Goal: Transaction & Acquisition: Purchase product/service

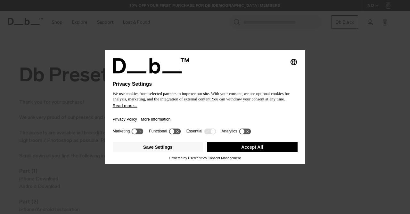
click at [241, 149] on button "Accept All" at bounding box center [252, 147] width 91 height 10
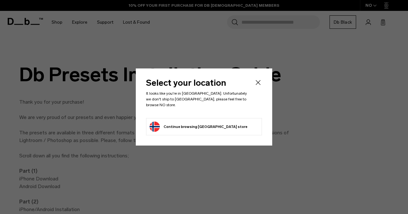
click at [258, 84] on icon "Close" at bounding box center [258, 83] width 8 height 8
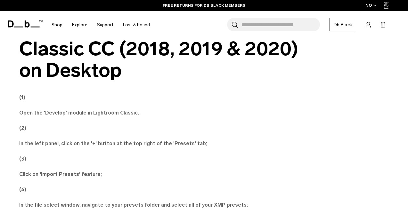
scroll to position [1473, 0]
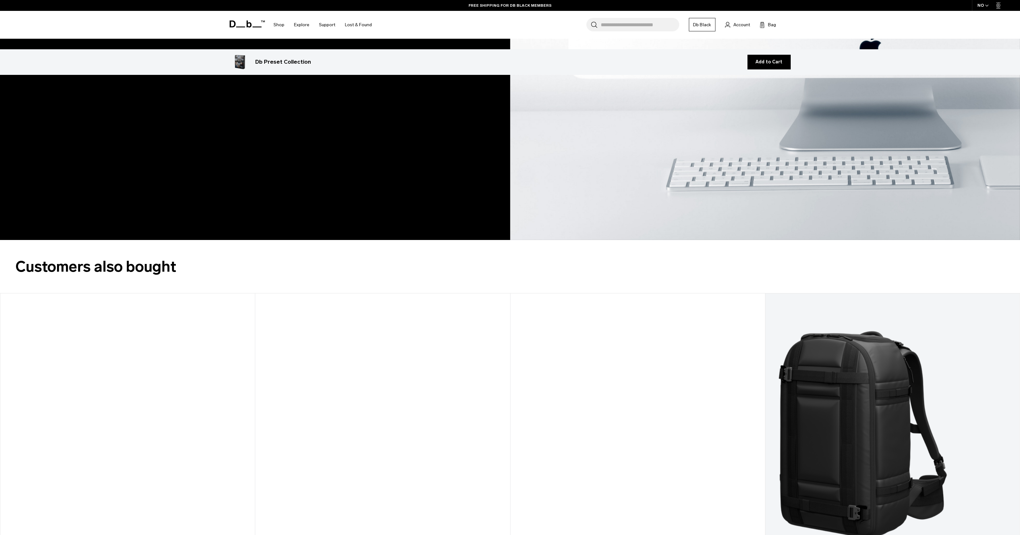
scroll to position [800, 0]
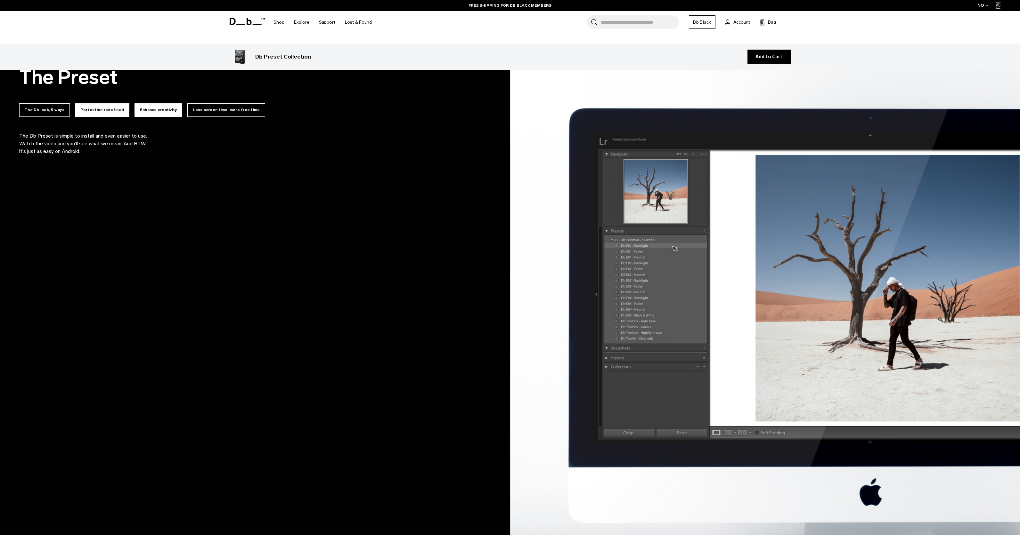
click at [138, 108] on button "Enhance creativity" at bounding box center [159, 109] width 48 height 13
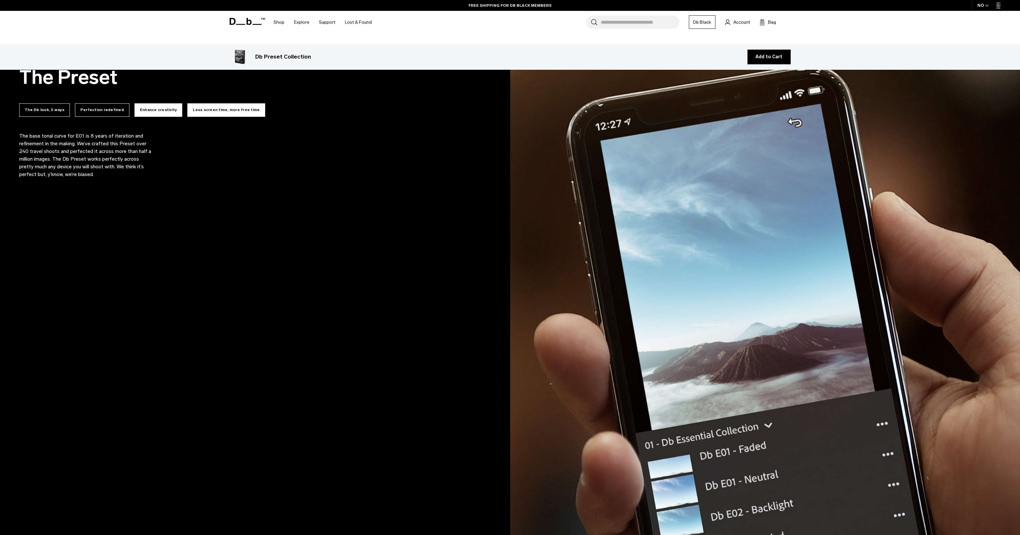
click at [218, 110] on button "Less screen time, more free time" at bounding box center [226, 109] width 78 height 13
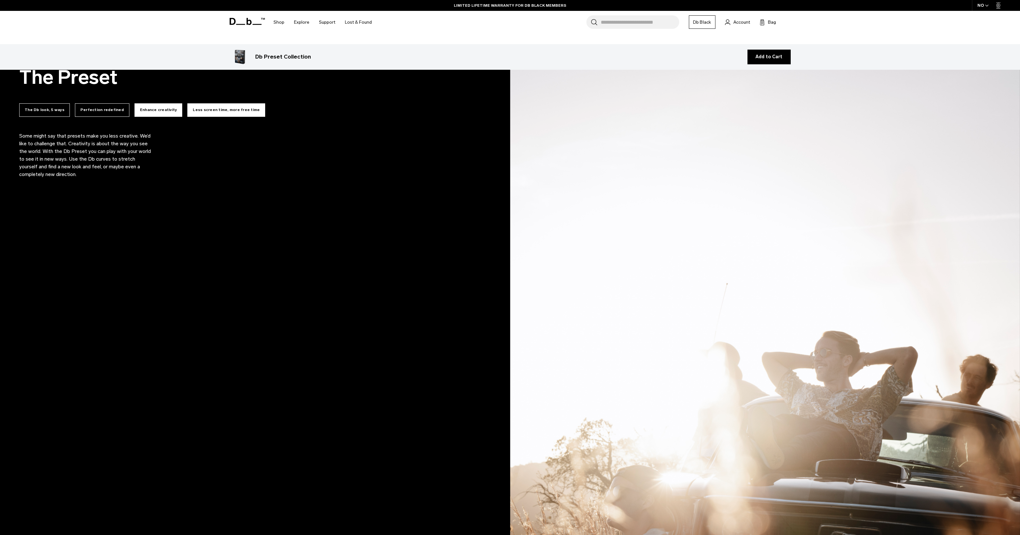
click at [151, 113] on button "Enhance creativity" at bounding box center [159, 109] width 48 height 13
click at [156, 110] on button "Enhance creativity" at bounding box center [159, 109] width 48 height 13
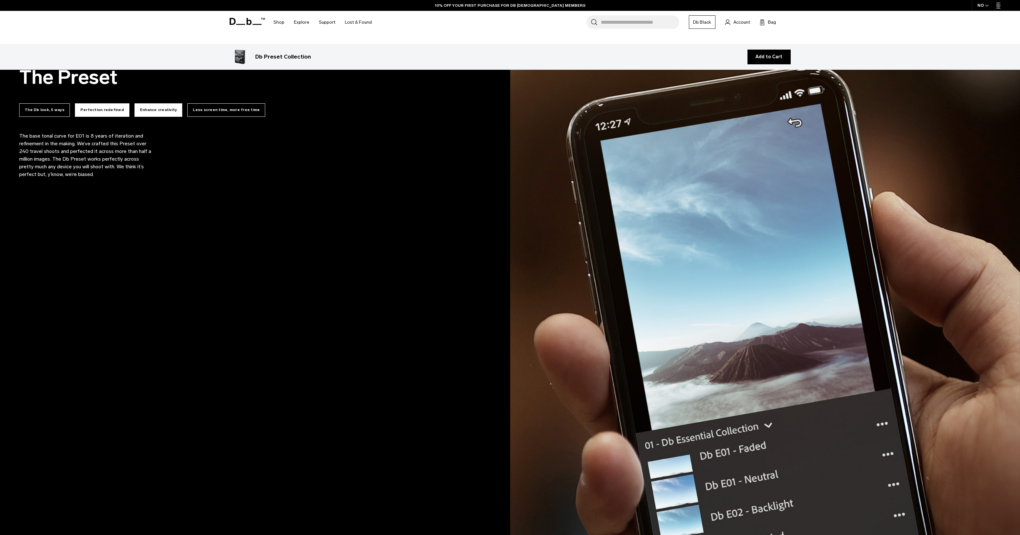
click at [102, 109] on button "Perfection redefined" at bounding box center [102, 109] width 54 height 13
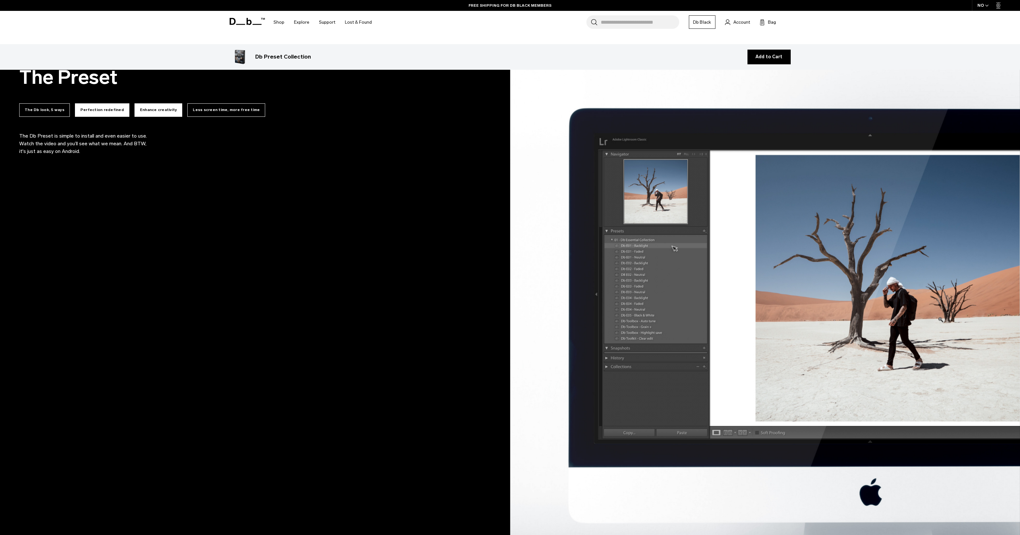
click at [136, 108] on button "Enhance creativity" at bounding box center [159, 109] width 48 height 13
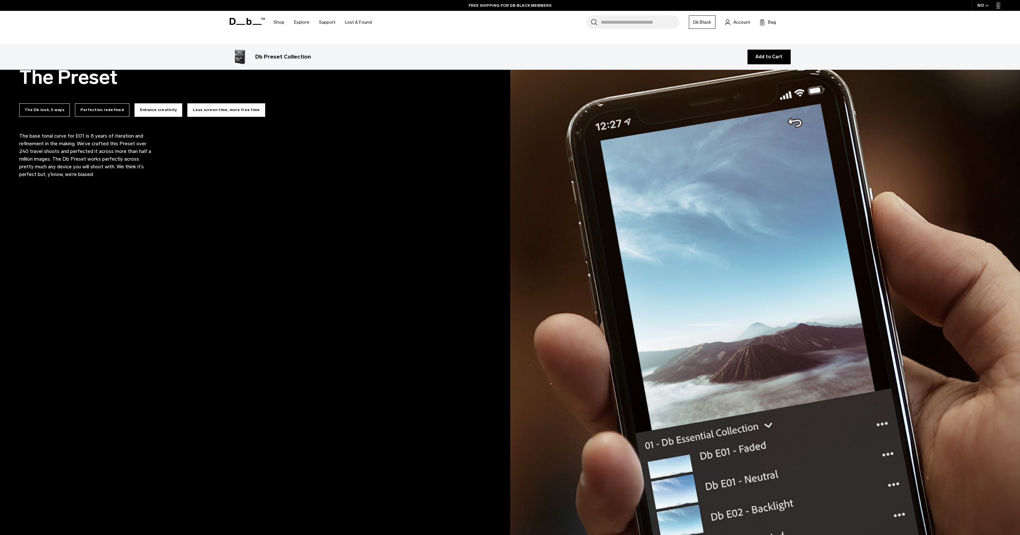
click at [203, 105] on button "Less screen time, more free time" at bounding box center [226, 109] width 78 height 13
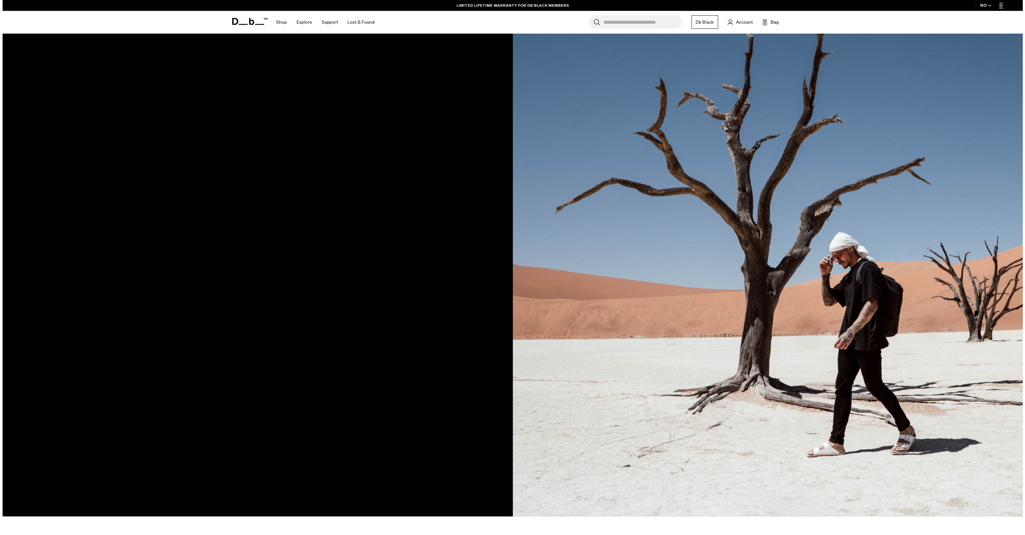
scroll to position [131, 0]
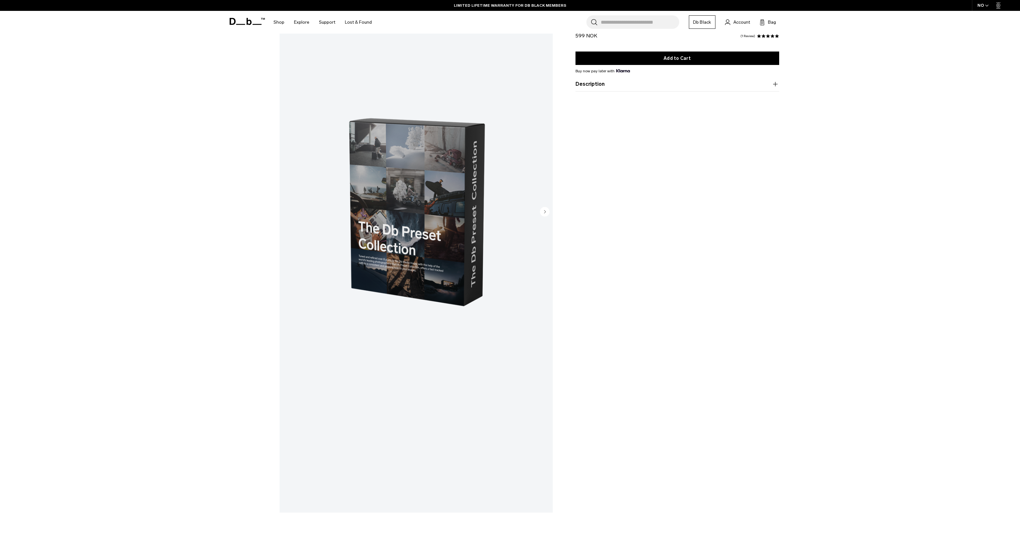
click at [408, 5] on div "NO" at bounding box center [983, 5] width 22 height 11
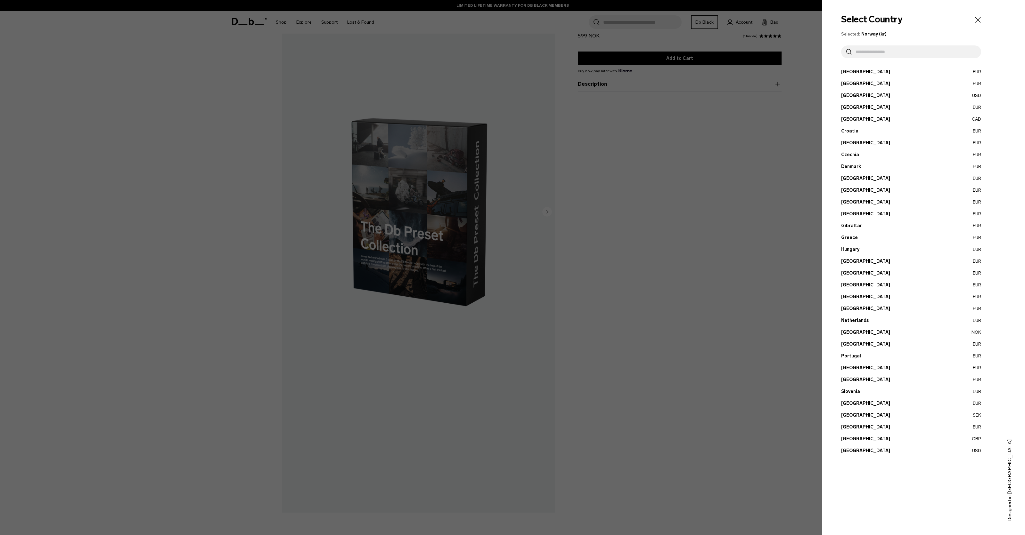
click at [408, 214] on button "United States USD" at bounding box center [911, 451] width 140 height 7
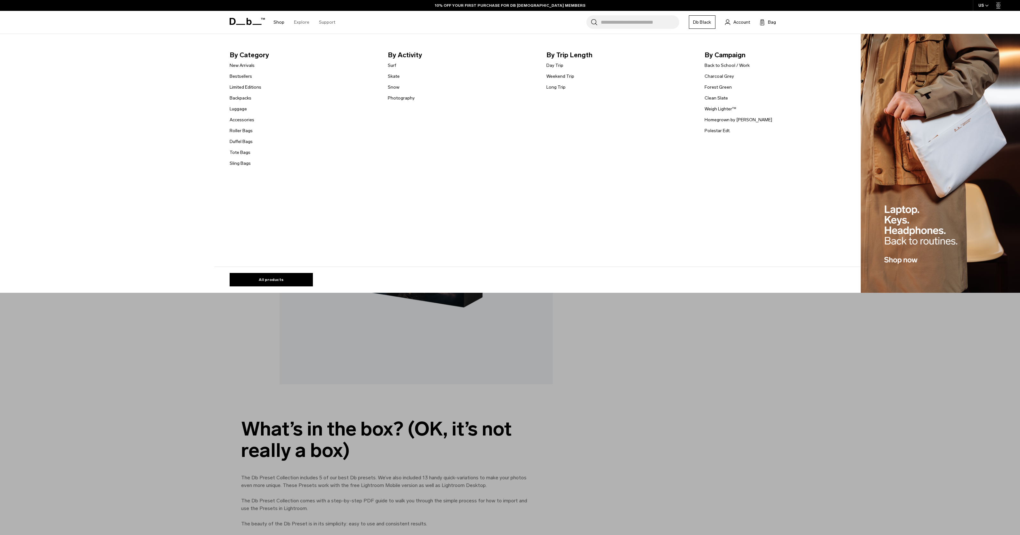
click at [278, 24] on link "Shop" at bounding box center [279, 22] width 11 height 23
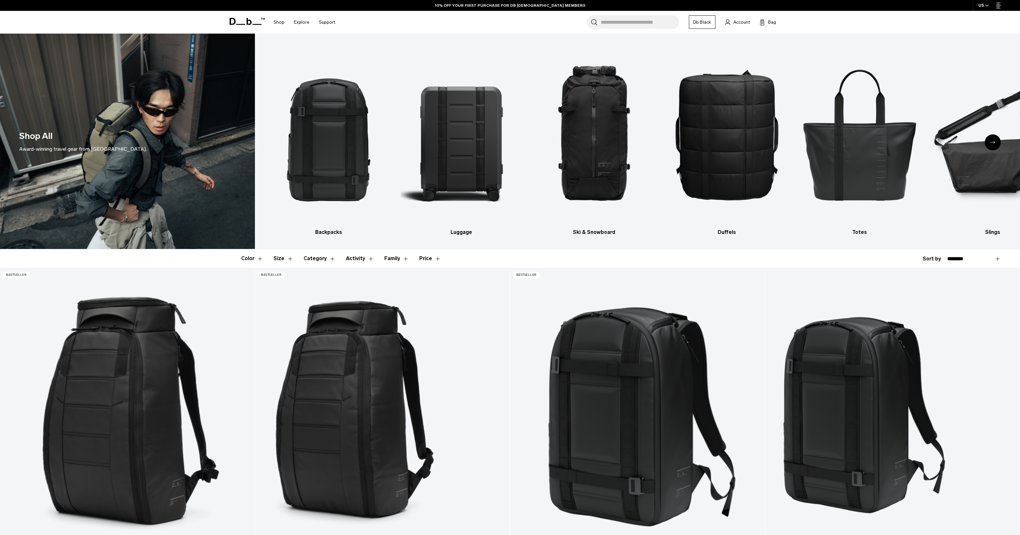
click at [992, 142] on icon "Next slide" at bounding box center [992, 142] width 5 height 3
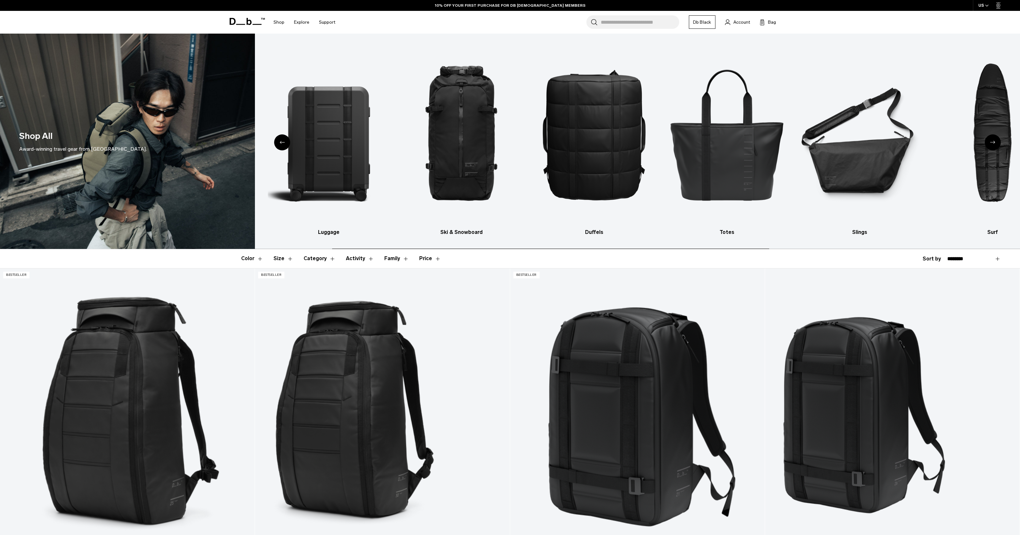
click at [992, 142] on icon "Next slide" at bounding box center [992, 142] width 5 height 3
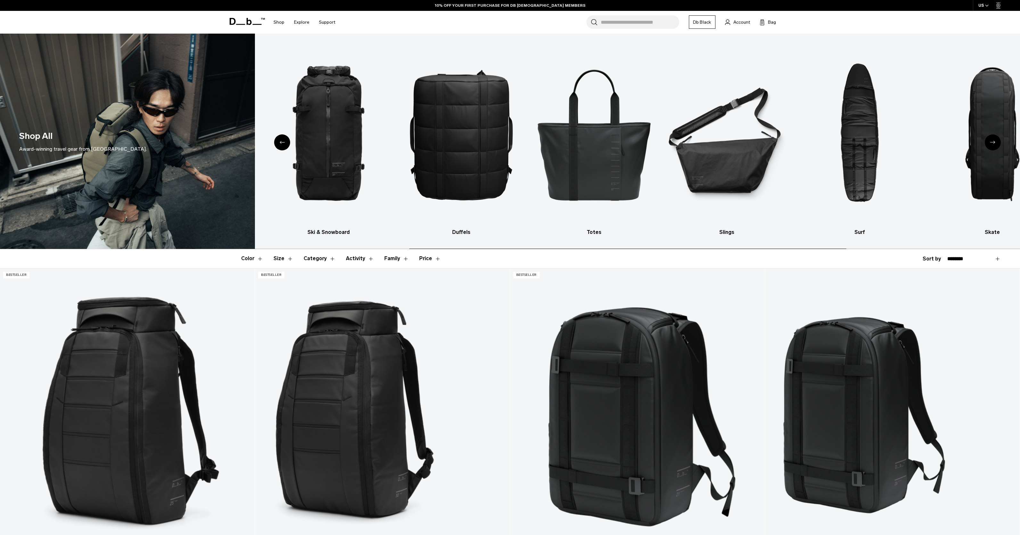
click at [992, 142] on icon "Next slide" at bounding box center [992, 142] width 5 height 3
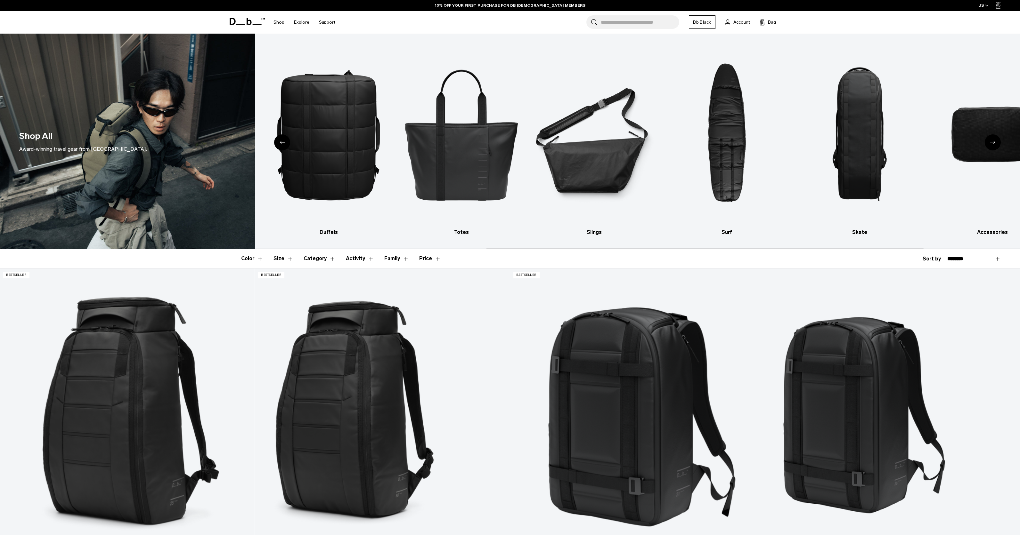
click at [992, 142] on icon "Next slide" at bounding box center [992, 142] width 5 height 3
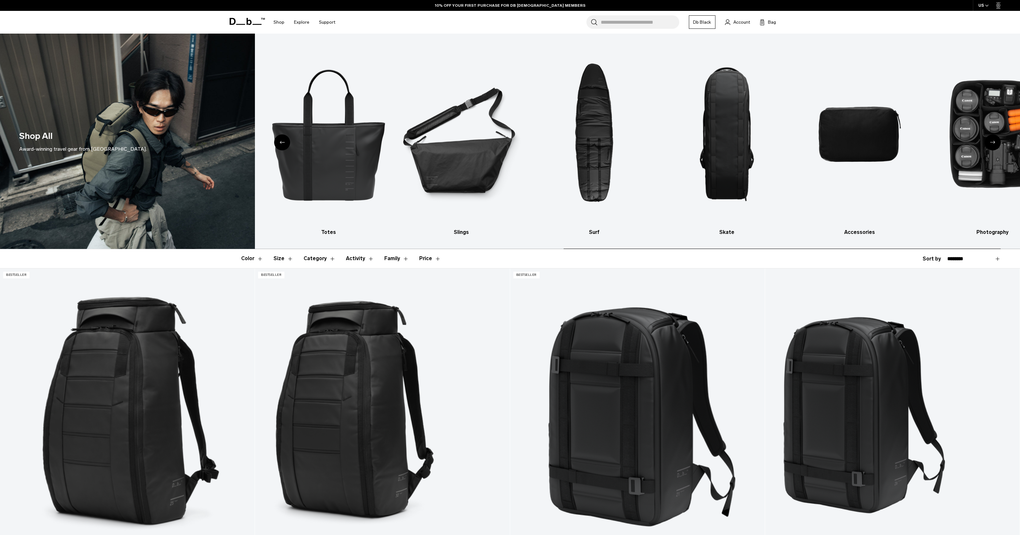
click at [992, 142] on icon "Next slide" at bounding box center [992, 142] width 5 height 3
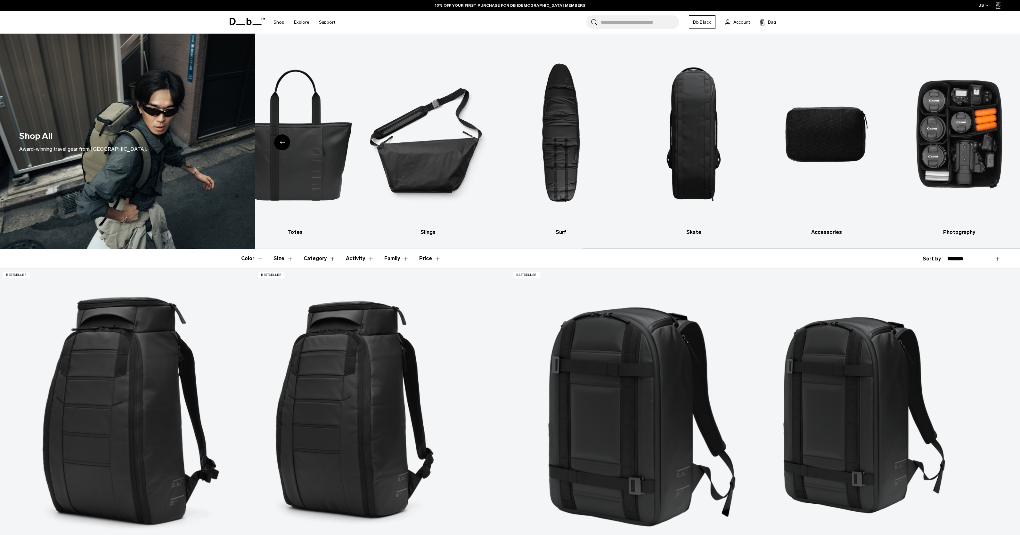
click at [992, 142] on img "10 / 10" at bounding box center [960, 134] width 122 height 182
click at [961, 155] on img "10 / 10" at bounding box center [960, 134] width 122 height 182
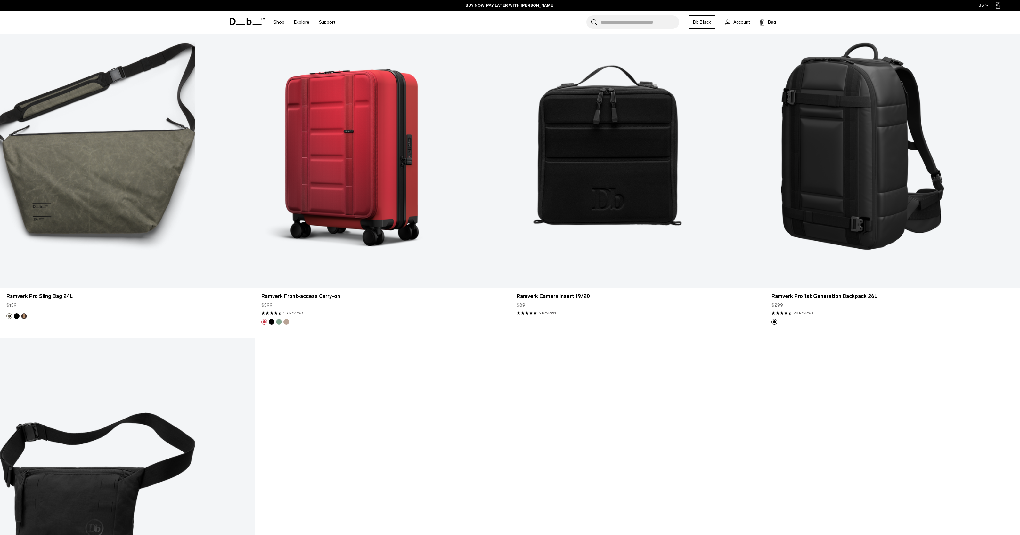
scroll to position [2191, 0]
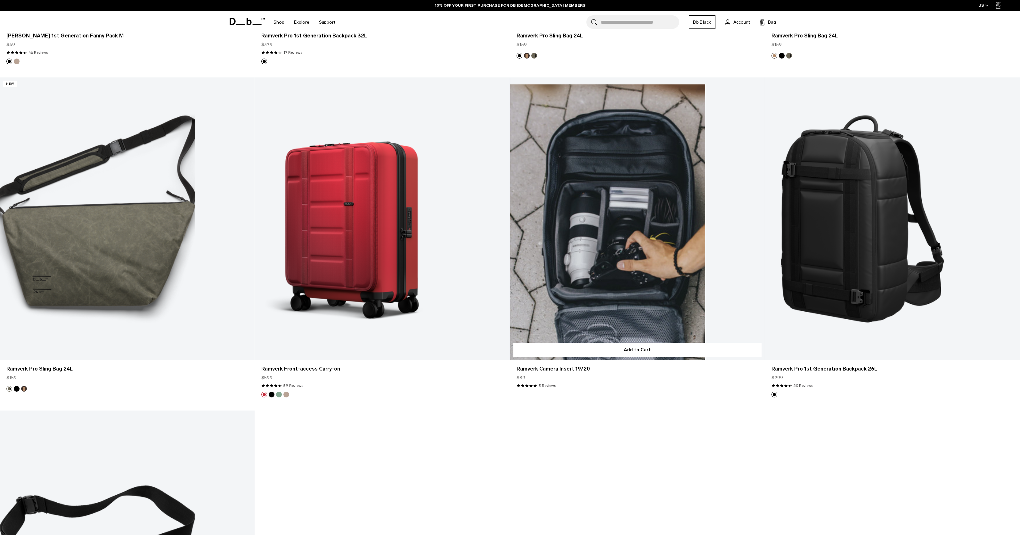
click at [597, 261] on link "Ramverk Camera Insert 19/20" at bounding box center [637, 219] width 255 height 283
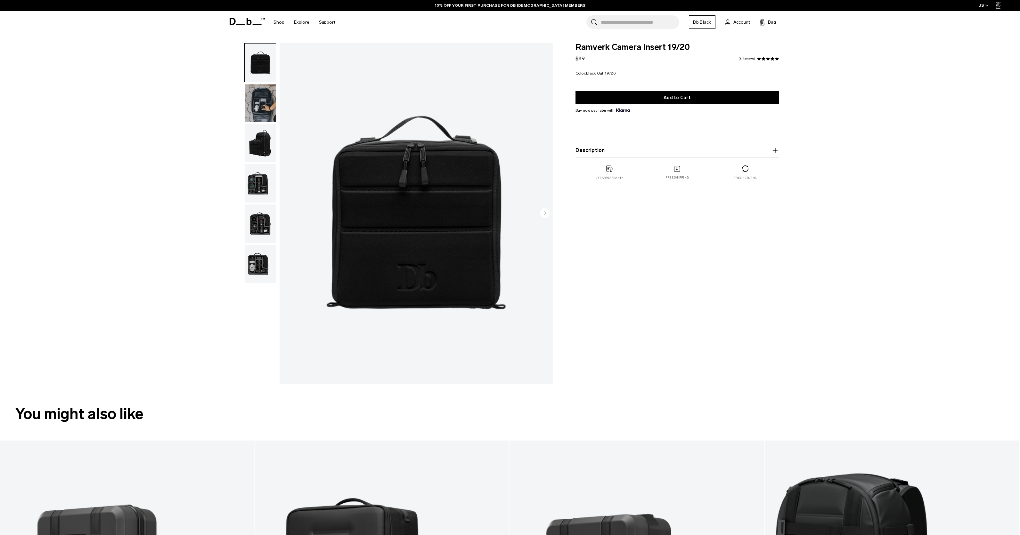
click at [259, 190] on img "button" at bounding box center [260, 183] width 31 height 38
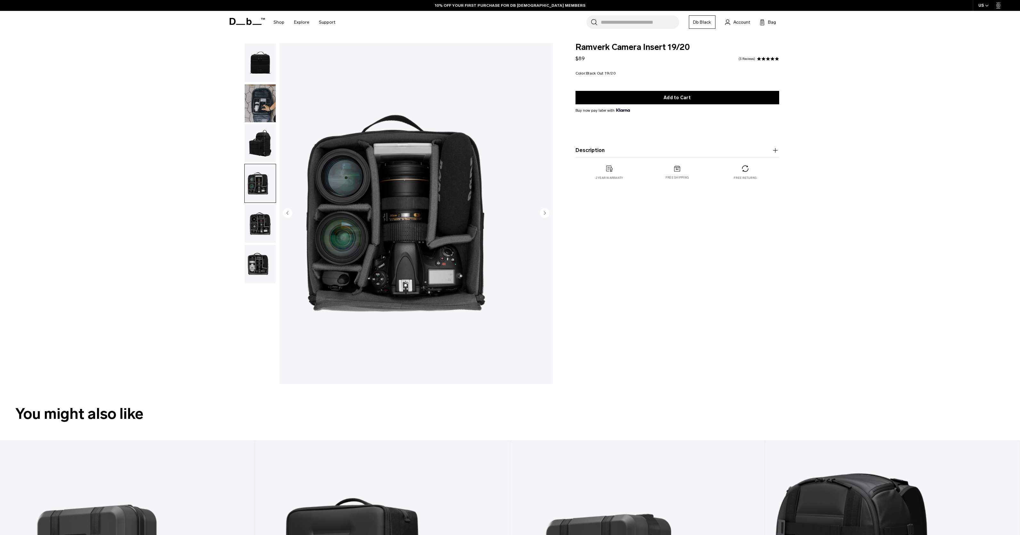
click at [259, 228] on img "button" at bounding box center [260, 224] width 31 height 38
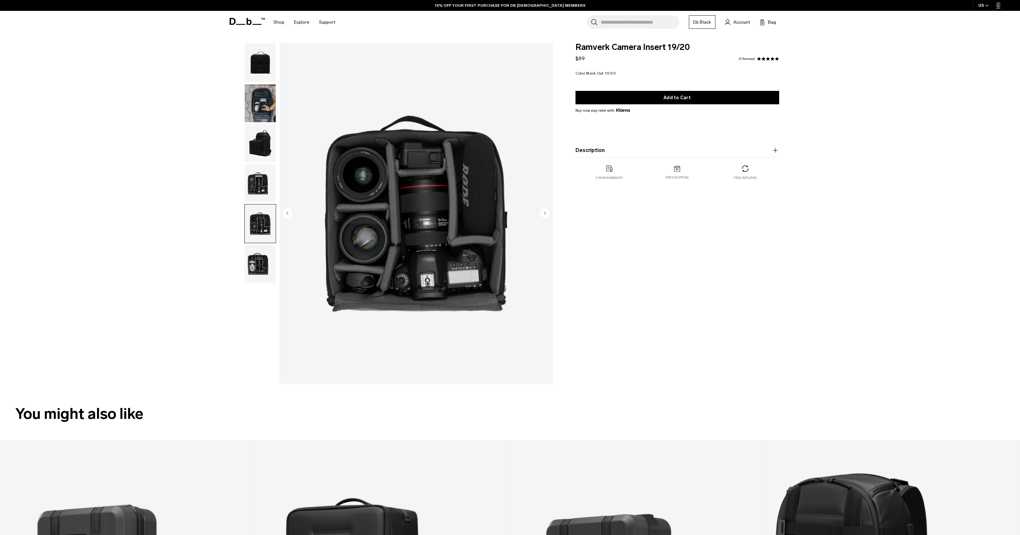
click at [265, 65] on img "button" at bounding box center [260, 63] width 31 height 38
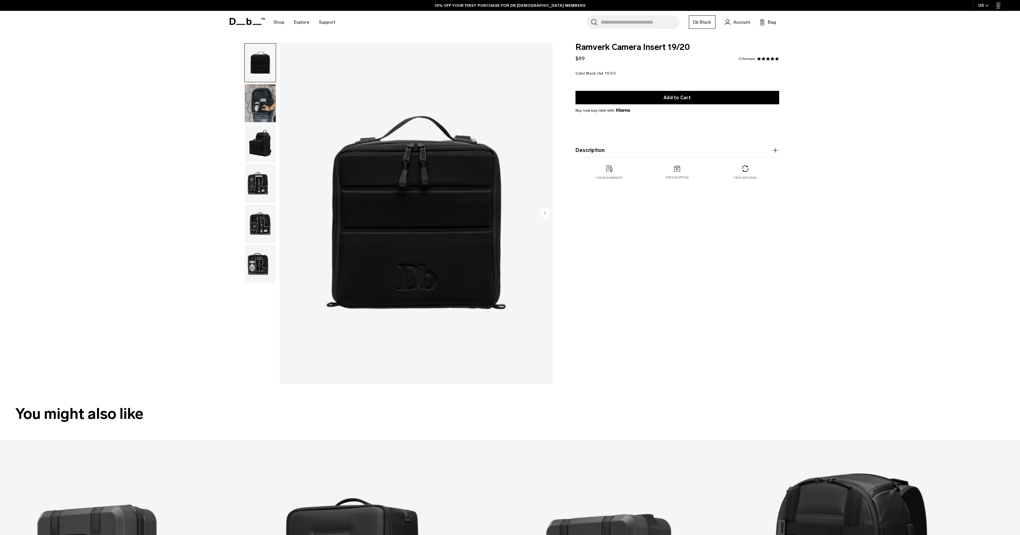
click at [265, 101] on img "button" at bounding box center [260, 103] width 31 height 38
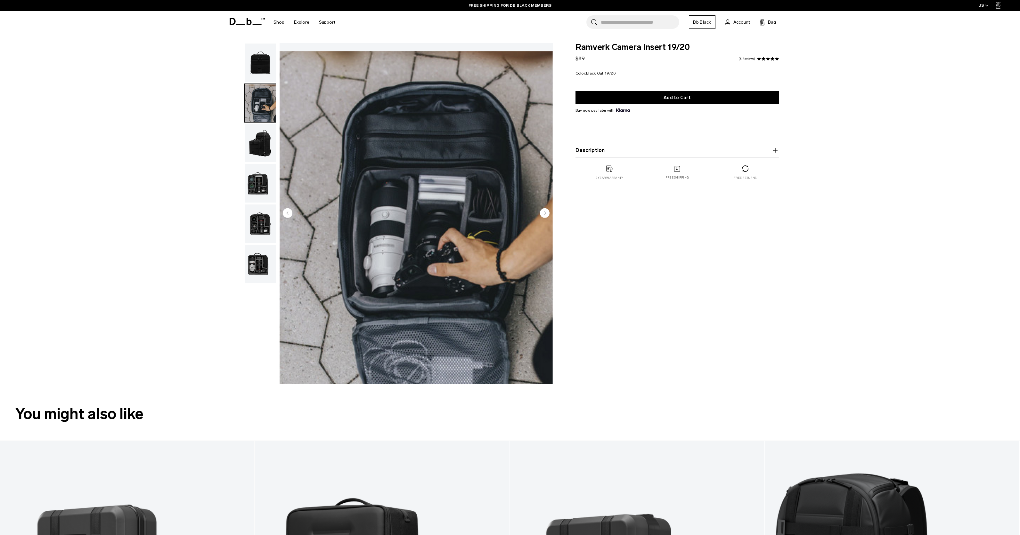
click at [255, 272] on img "button" at bounding box center [260, 264] width 31 height 38
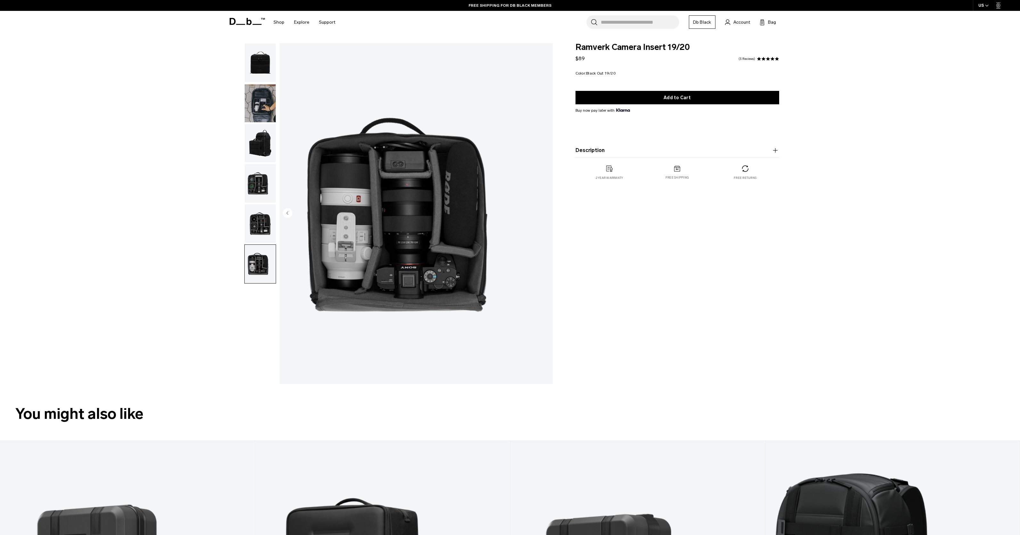
click at [257, 233] on img "button" at bounding box center [260, 224] width 31 height 38
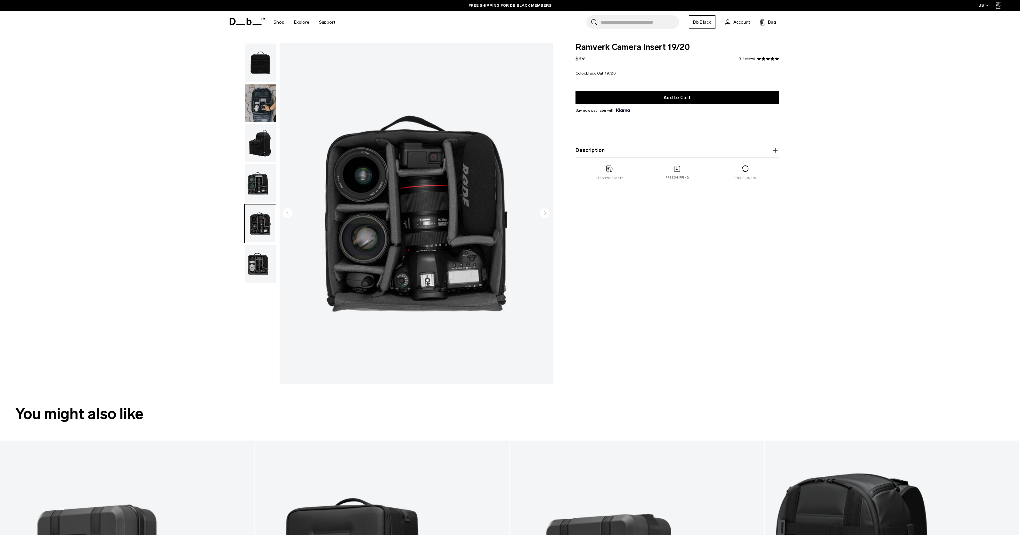
click at [262, 190] on img "button" at bounding box center [260, 183] width 31 height 38
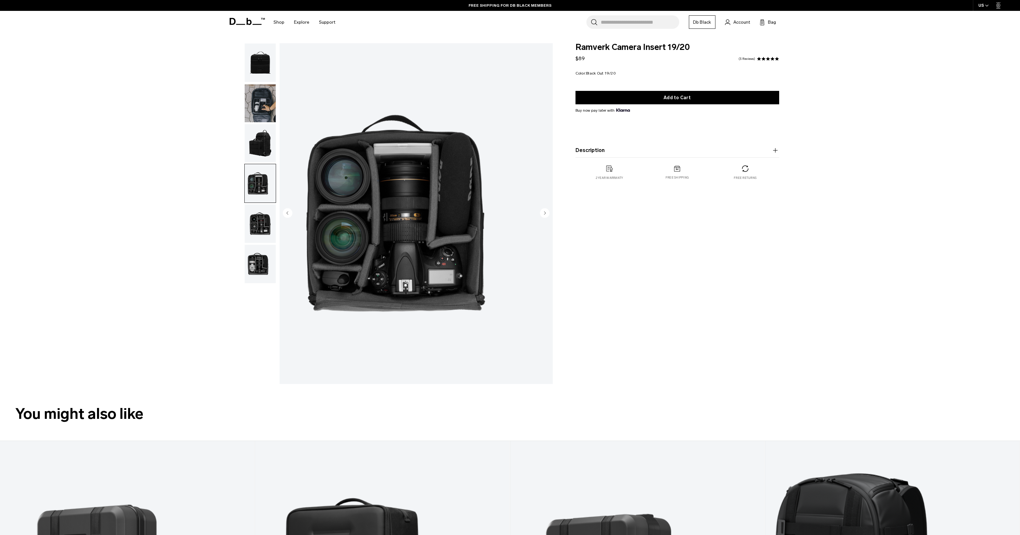
click at [258, 150] on img "button" at bounding box center [260, 143] width 31 height 38
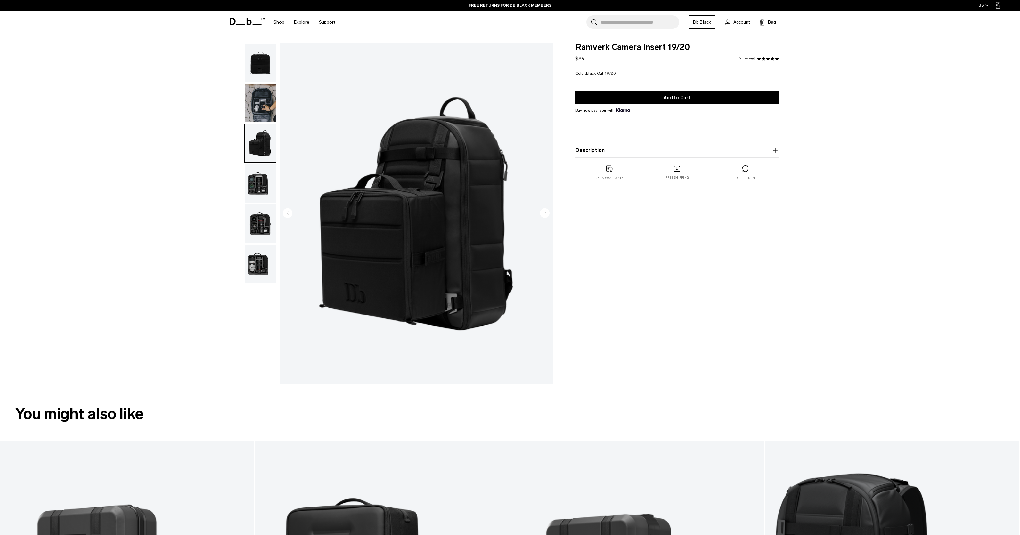
click at [249, 106] on img "button" at bounding box center [260, 103] width 31 height 38
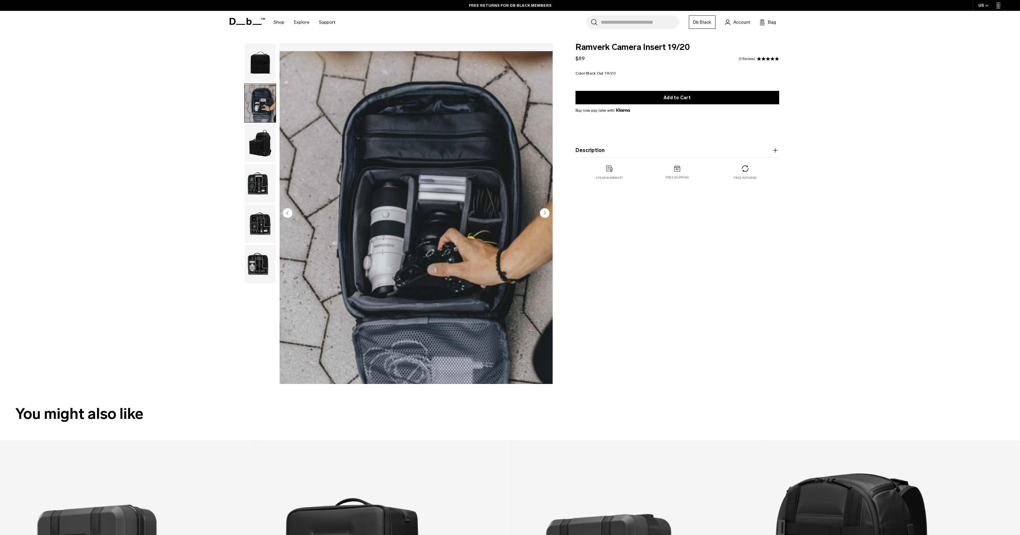
click at [666, 148] on button "Description" at bounding box center [678, 151] width 204 height 8
click at [614, 19] on input "Search for Bags, Luggage..." at bounding box center [640, 21] width 78 height 13
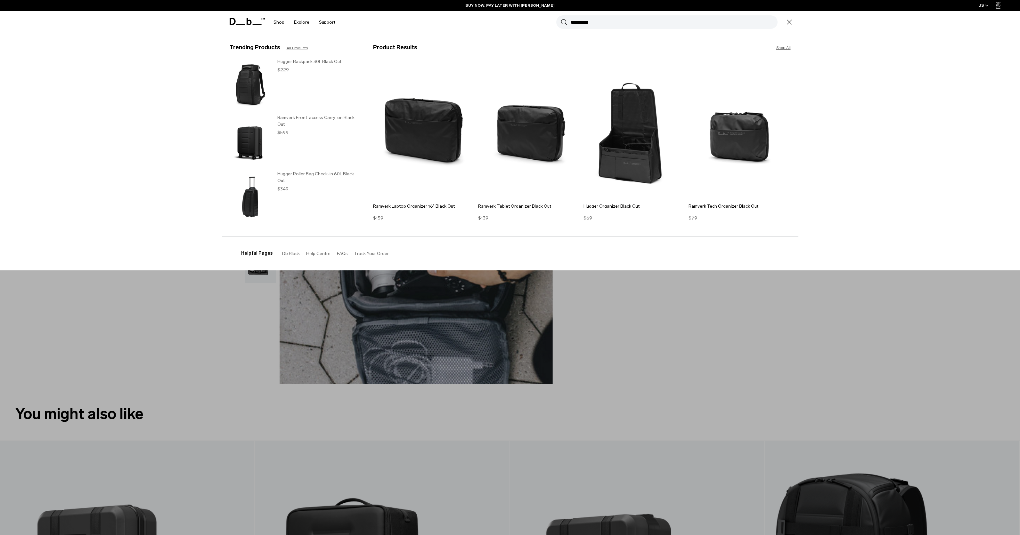
type input "*********"
click at [564, 22] on button "Search" at bounding box center [564, 22] width 7 height 7
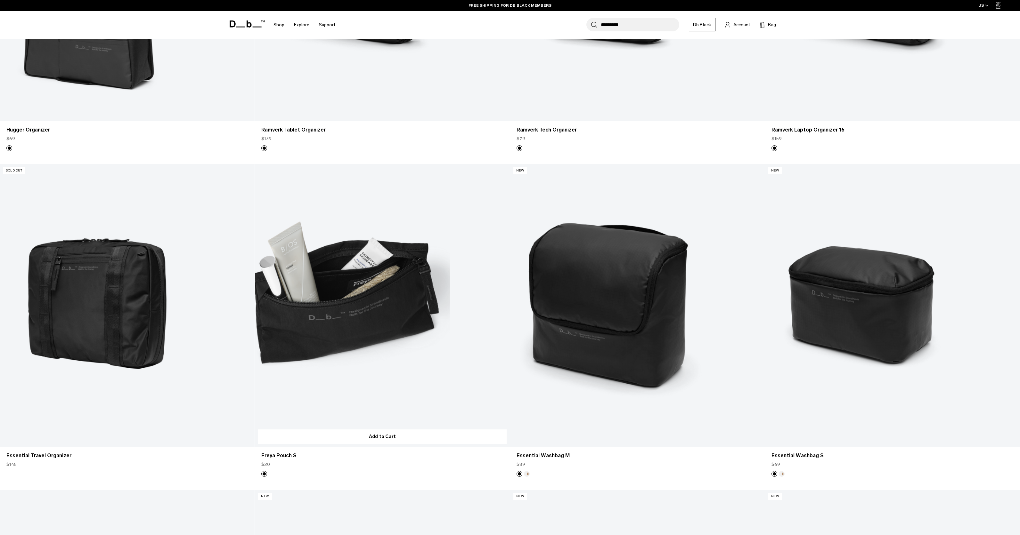
scroll to position [333, 0]
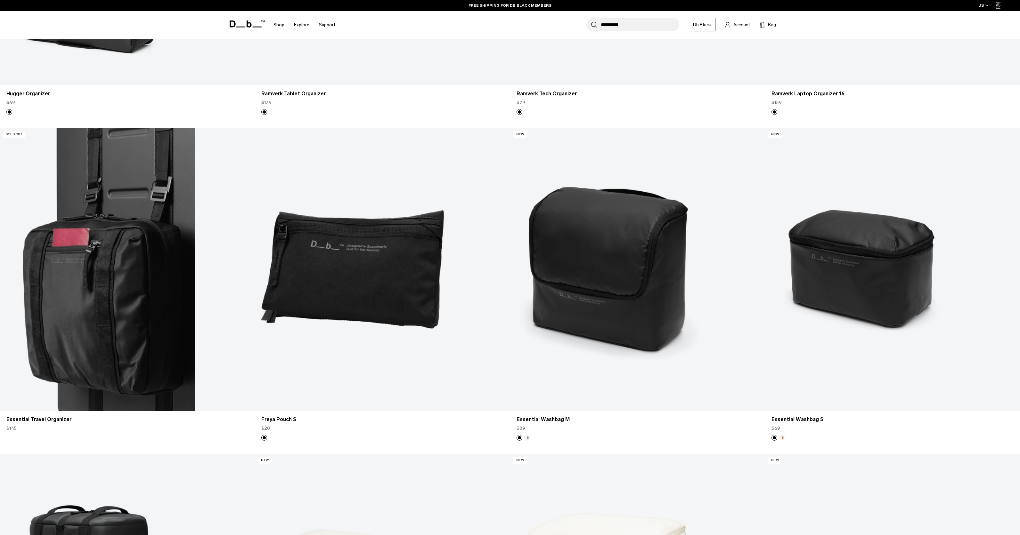
click at [146, 241] on link "Essential Travel Organizer" at bounding box center [127, 269] width 255 height 283
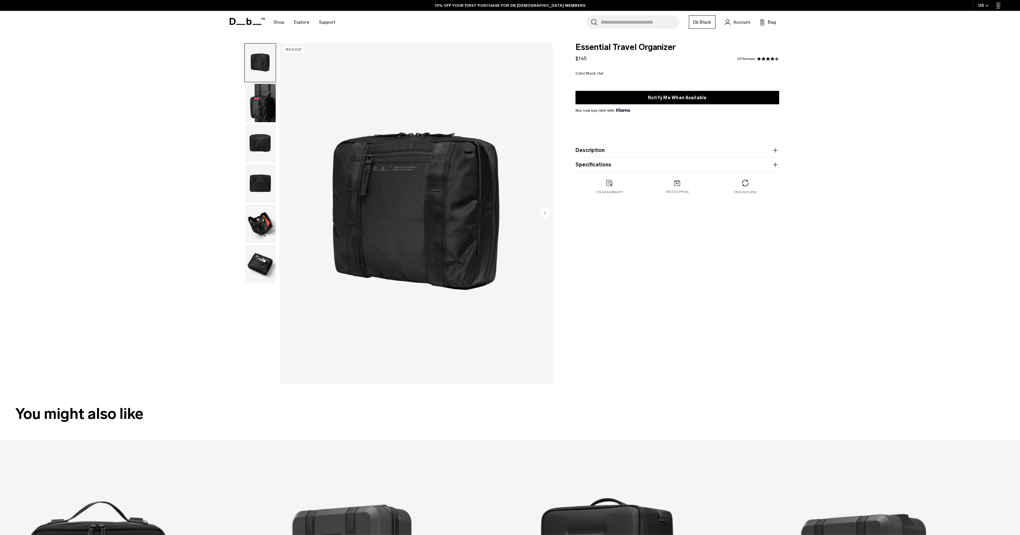
click at [267, 101] on img "button" at bounding box center [260, 103] width 31 height 38
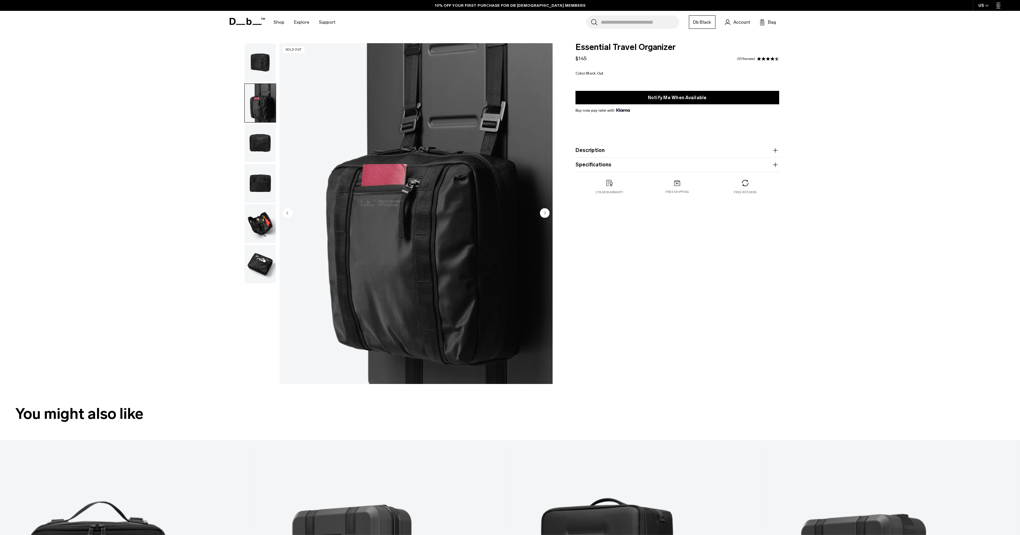
click at [257, 153] on img "button" at bounding box center [260, 143] width 31 height 38
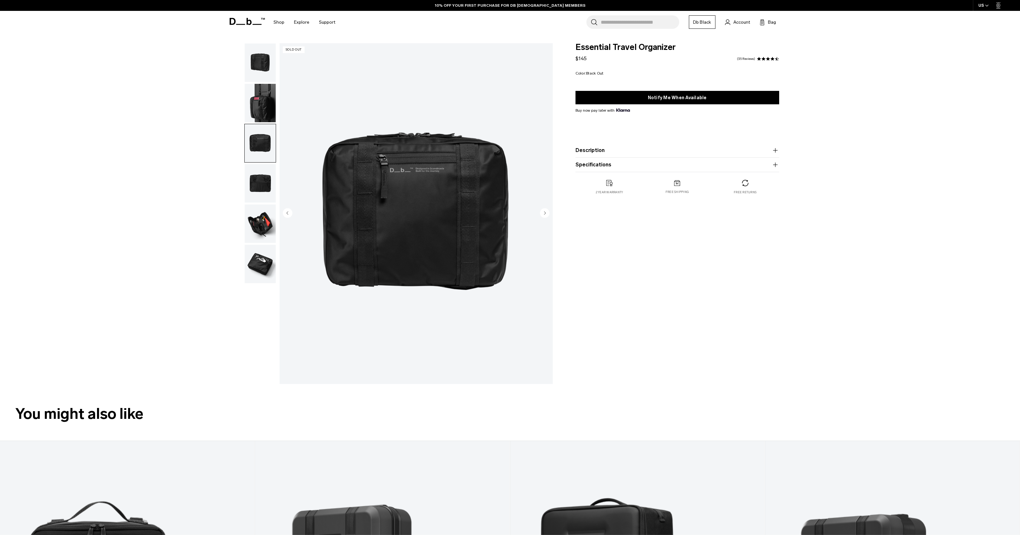
click at [256, 182] on img "button" at bounding box center [260, 183] width 31 height 38
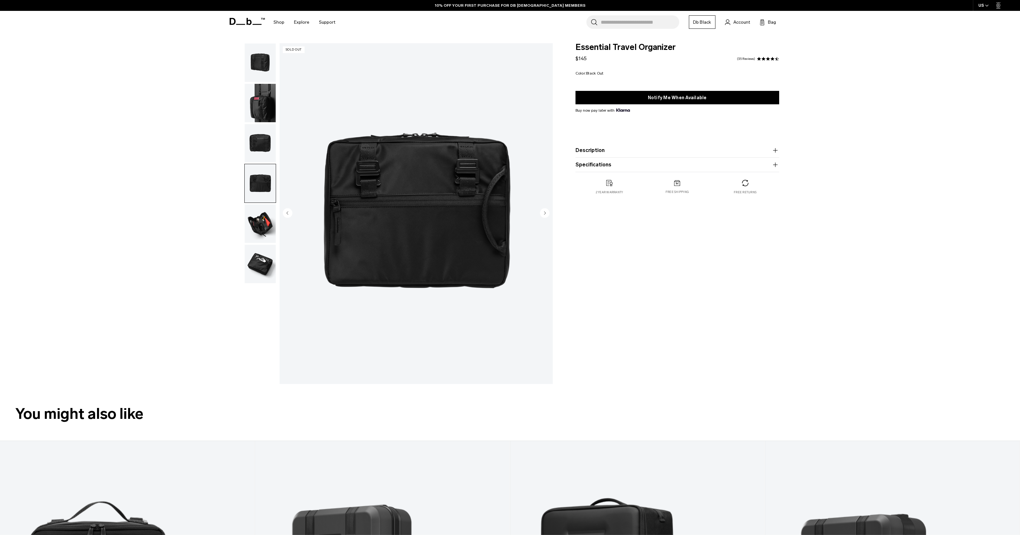
click at [264, 219] on img "button" at bounding box center [260, 224] width 31 height 38
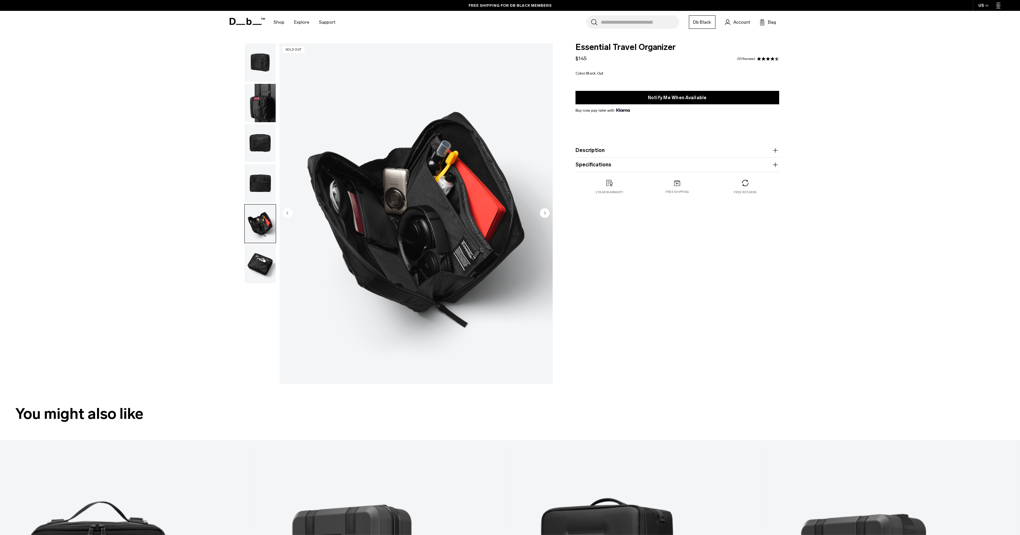
click at [265, 267] on img "button" at bounding box center [260, 264] width 31 height 38
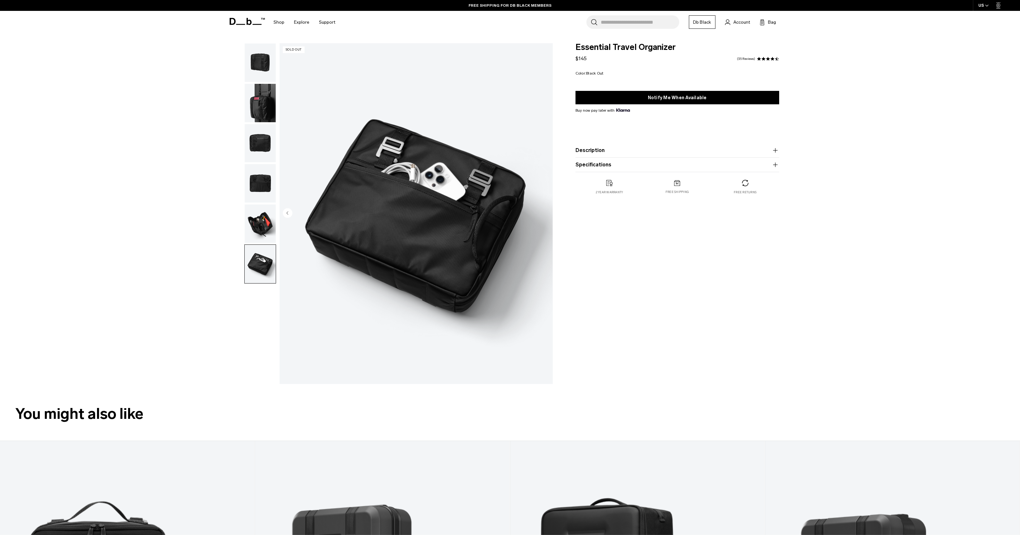
click at [258, 231] on img "button" at bounding box center [260, 224] width 31 height 38
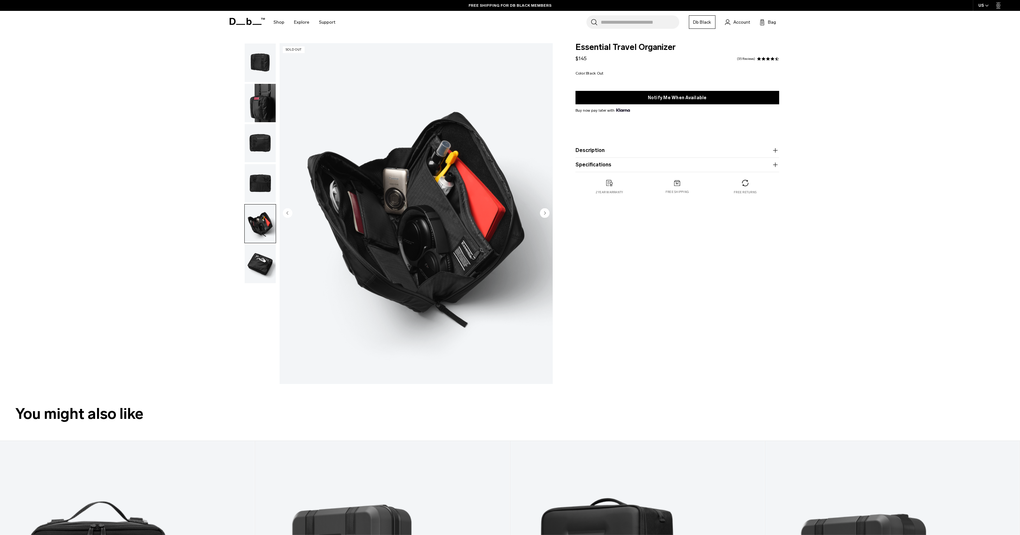
click at [264, 189] on img "button" at bounding box center [260, 183] width 31 height 38
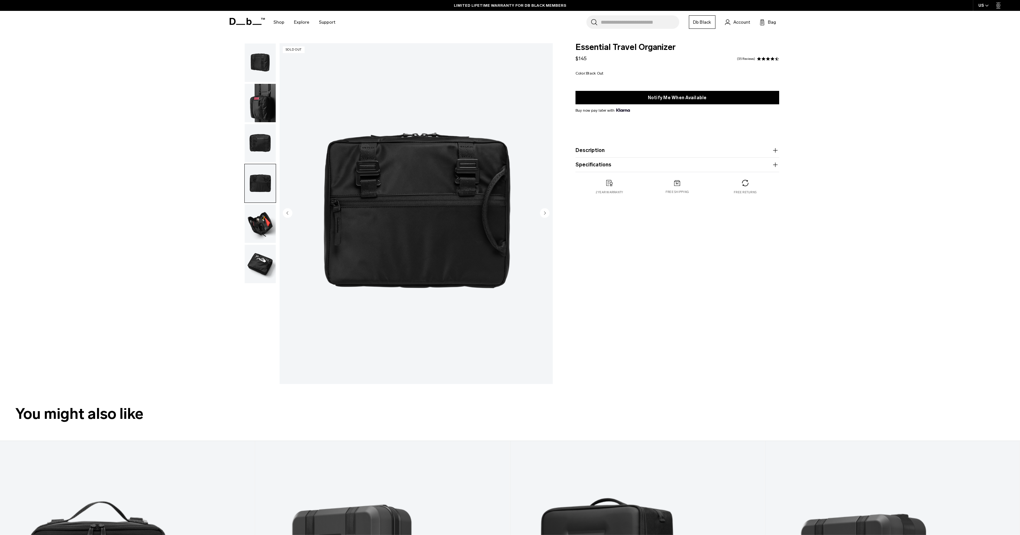
click at [265, 98] on img "button" at bounding box center [260, 103] width 31 height 38
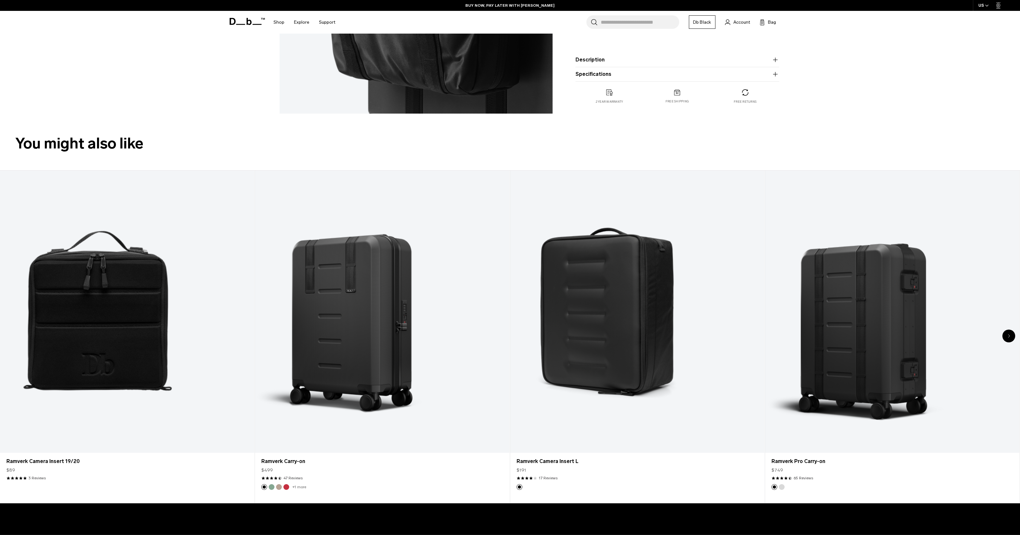
scroll to position [283, 0]
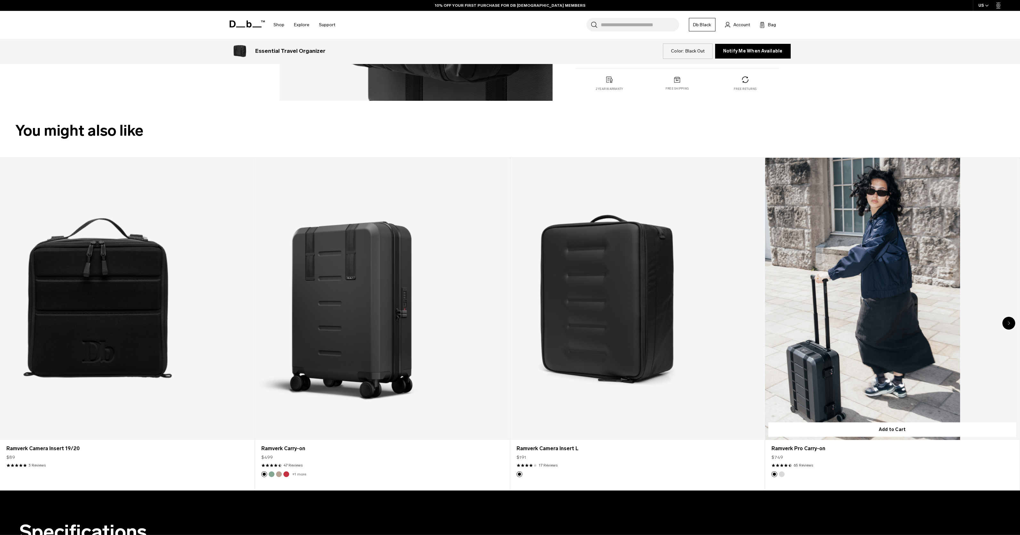
click at [906, 294] on link "Ramverk Pro Carry-on" at bounding box center [892, 299] width 254 height 283
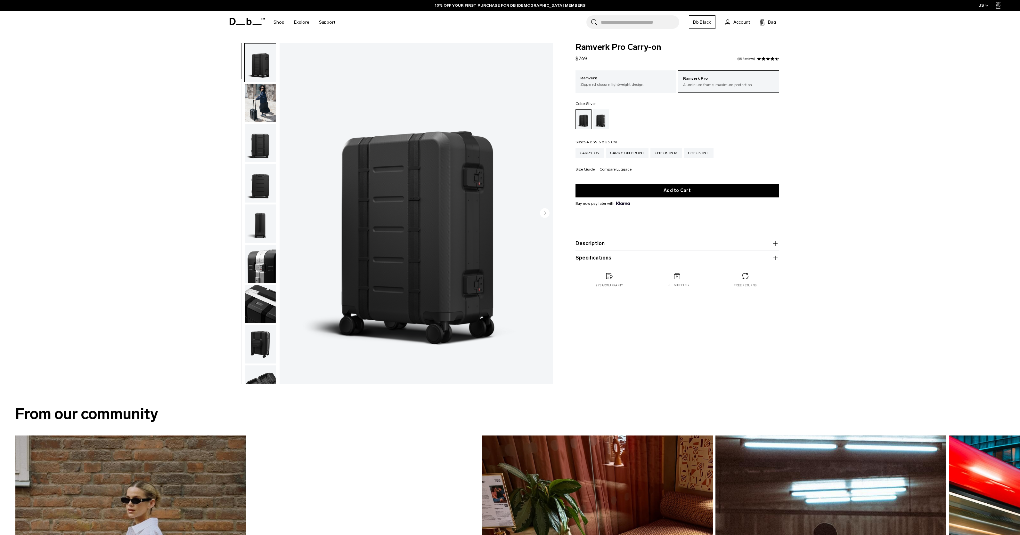
click at [603, 121] on div "Silver" at bounding box center [601, 120] width 16 height 20
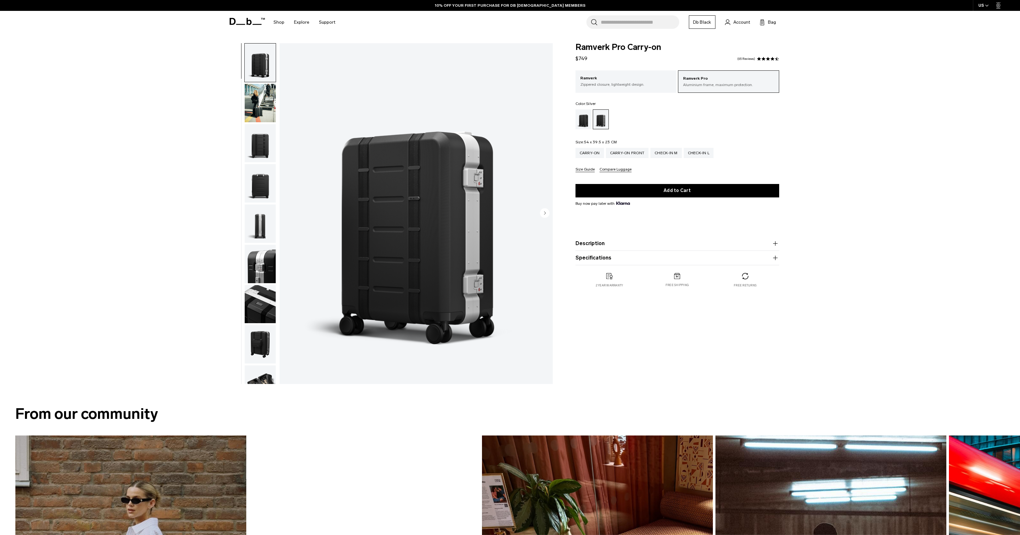
click at [254, 107] on img "button" at bounding box center [260, 103] width 31 height 38
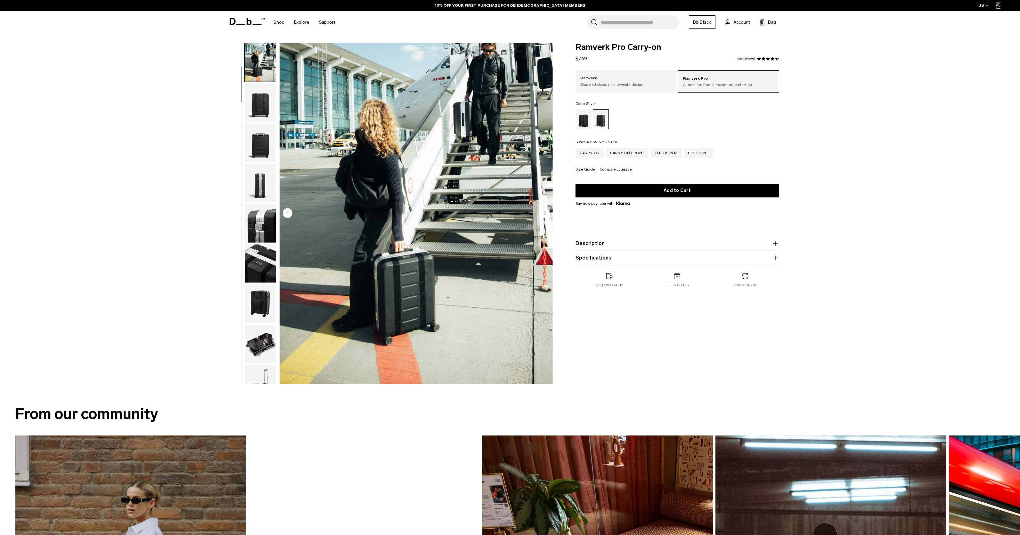
click at [261, 146] on img "button" at bounding box center [260, 143] width 31 height 38
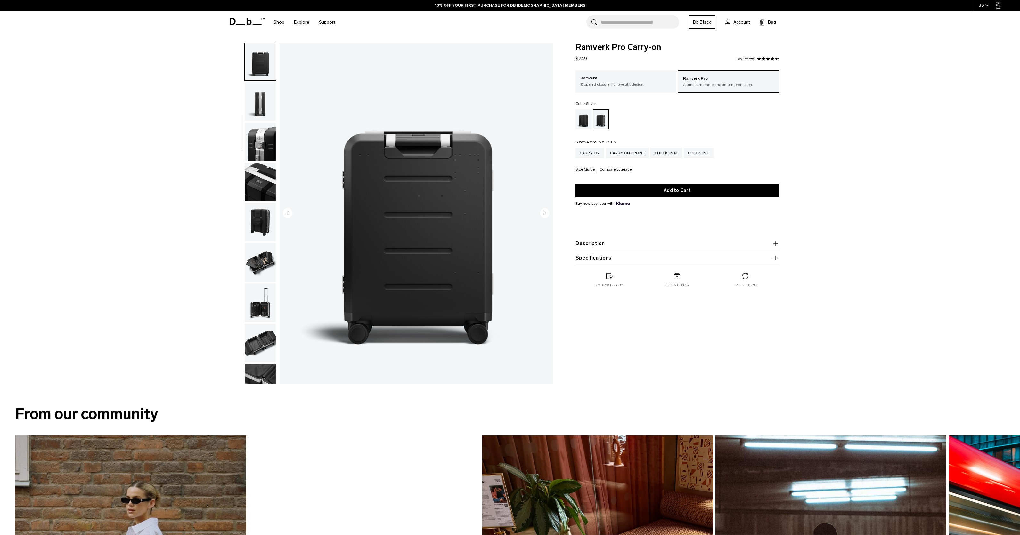
click at [263, 140] on img "button" at bounding box center [260, 142] width 31 height 38
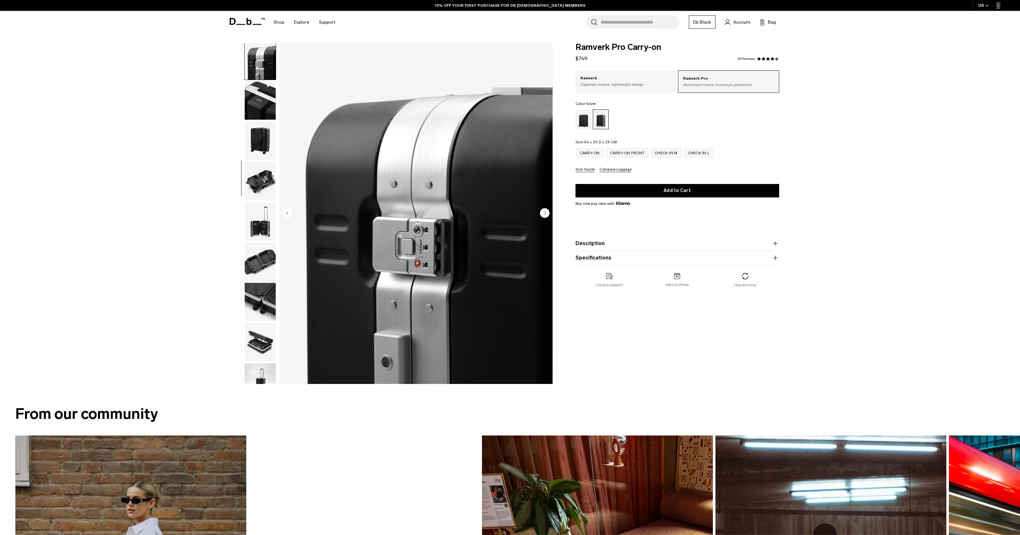
click at [266, 139] on img "button" at bounding box center [260, 141] width 31 height 38
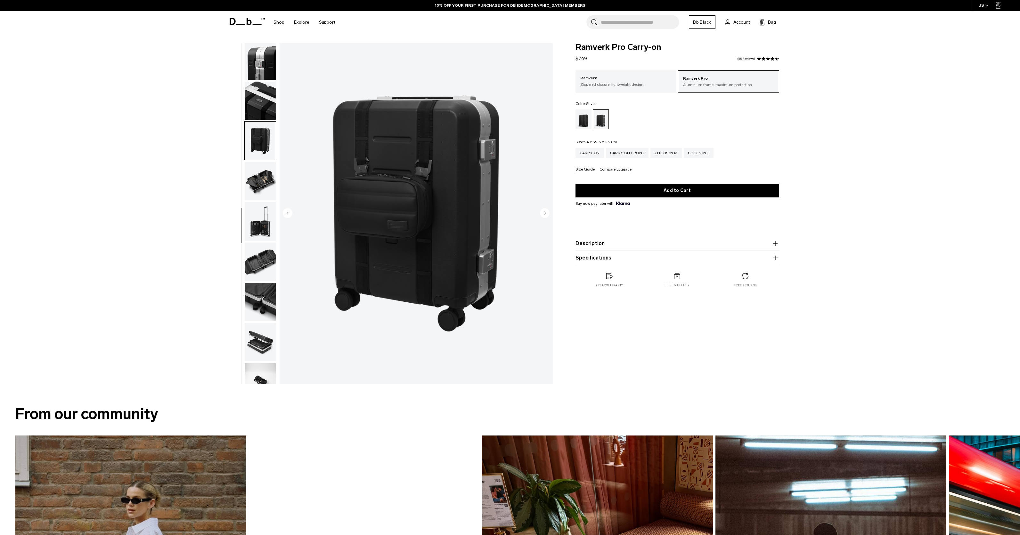
scroll to position [228, 0]
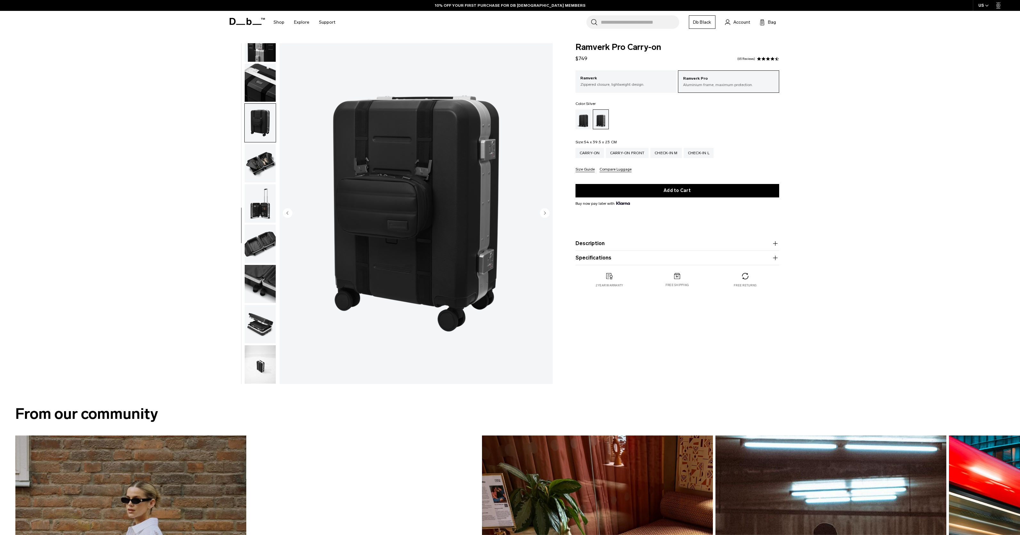
click at [269, 167] on img "button" at bounding box center [260, 163] width 31 height 38
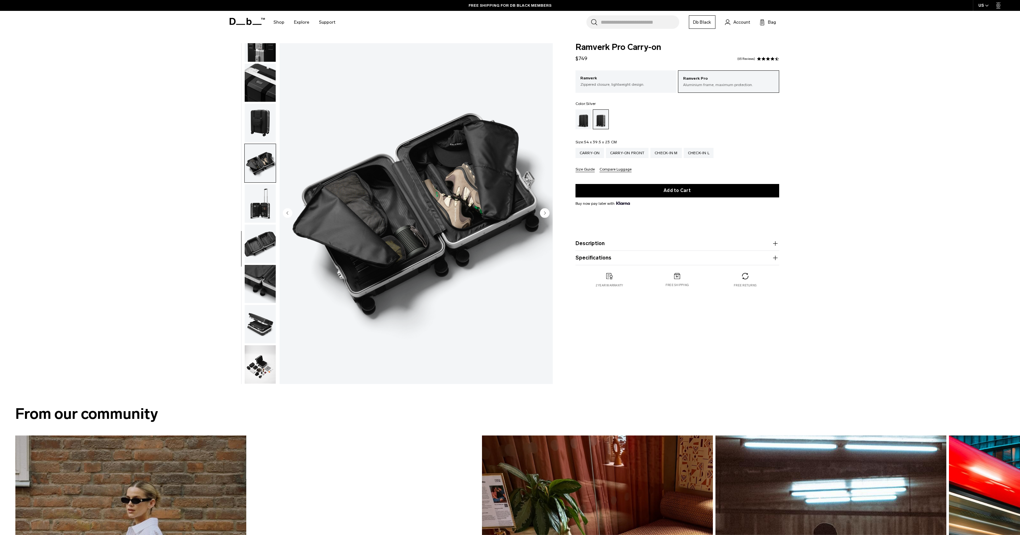
click at [265, 128] on img "button" at bounding box center [260, 123] width 31 height 38
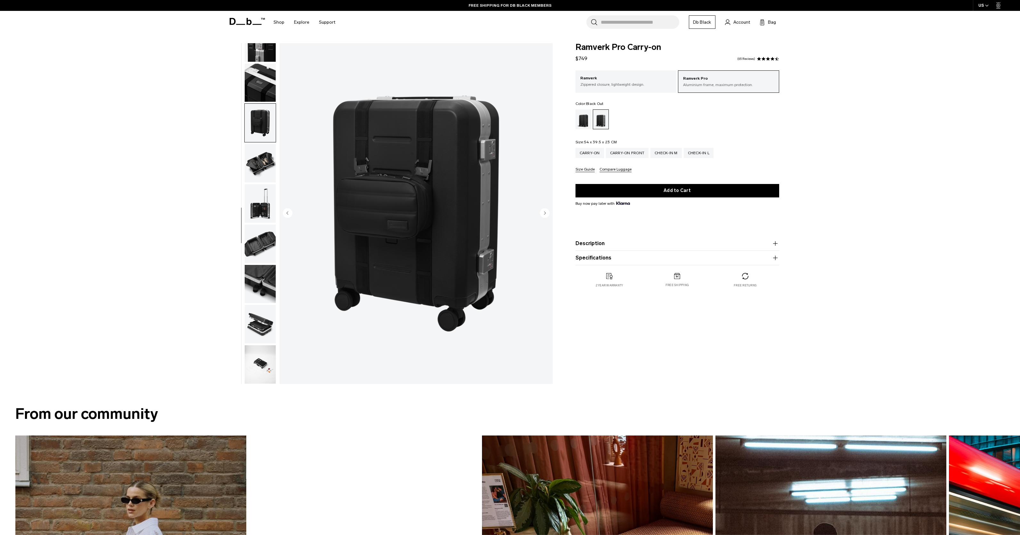
click at [582, 120] on div "Black Out" at bounding box center [584, 120] width 16 height 20
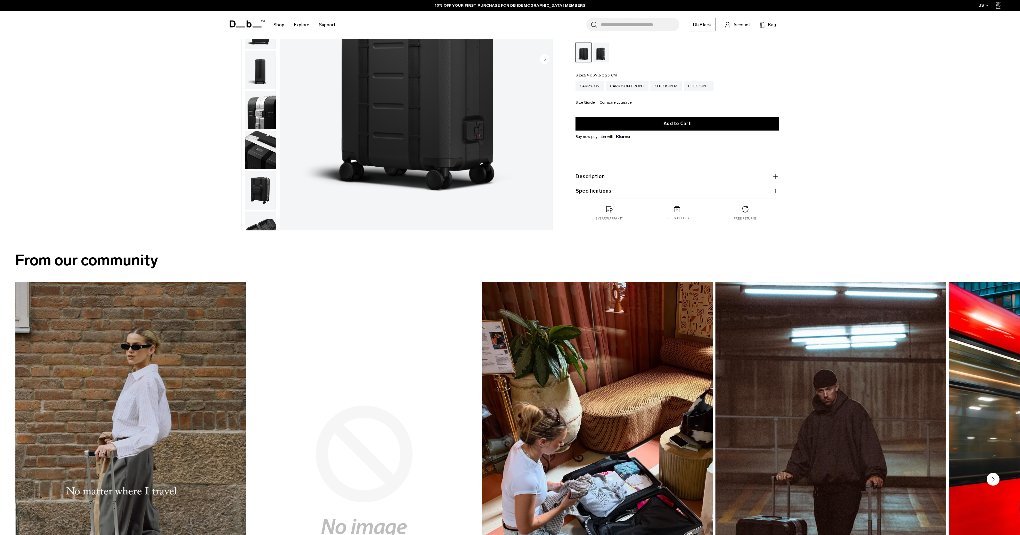
scroll to position [366, 0]
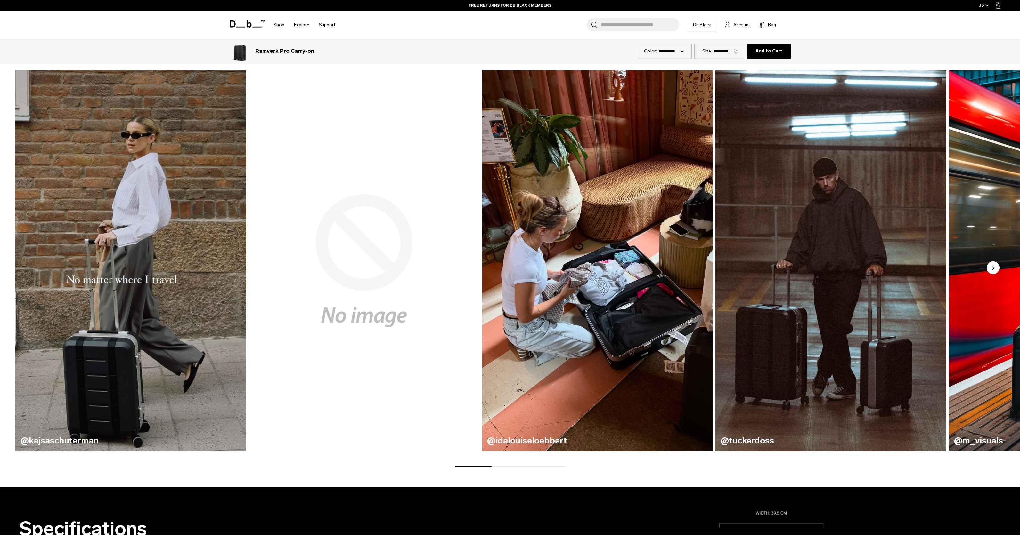
click at [762, 51] on span "Add to Cart" at bounding box center [768, 51] width 27 height 5
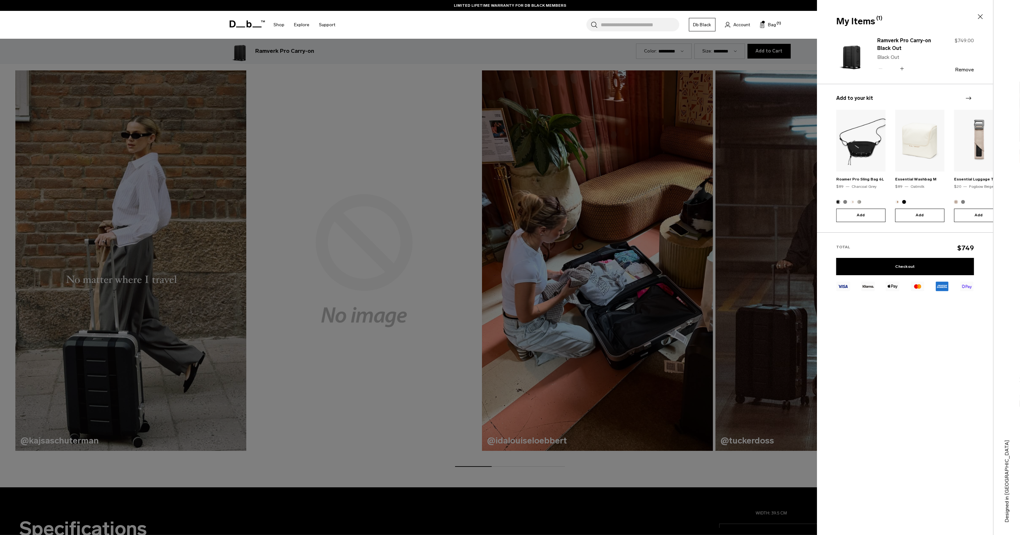
click at [697, 39] on div at bounding box center [510, 267] width 1020 height 535
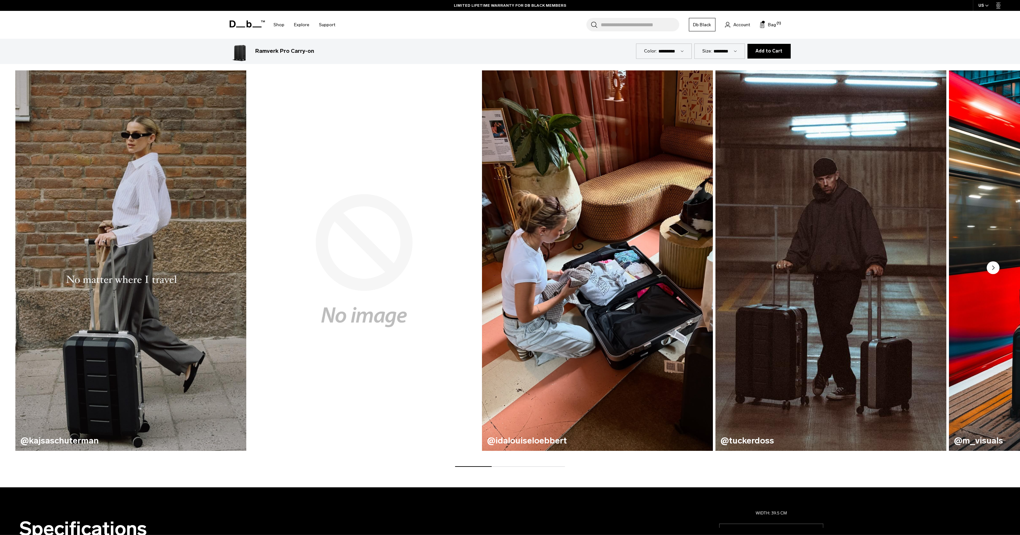
click at [704, 25] on link "Db Black" at bounding box center [702, 24] width 27 height 13
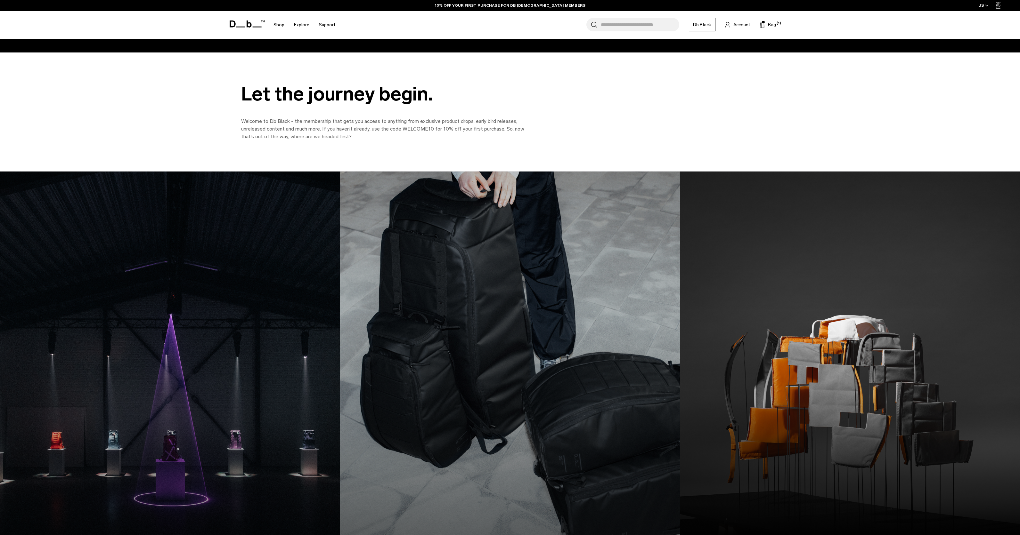
scroll to position [84, 0]
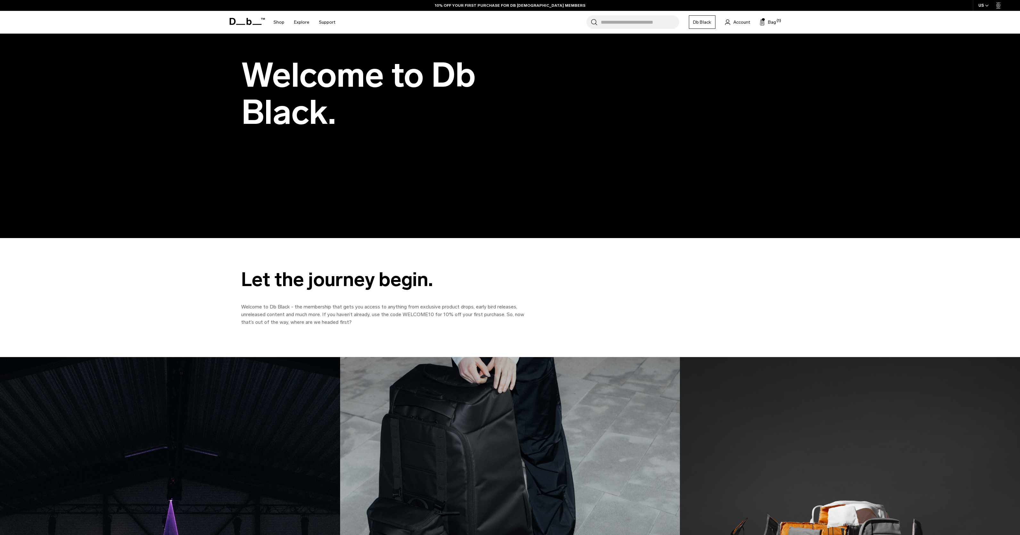
click at [743, 26] on div "Search for Bags, Luggage... Search Close Trending Products All Products Hugger …" at bounding box center [566, 22] width 453 height 23
click at [743, 23] on span "Account" at bounding box center [741, 22] width 17 height 7
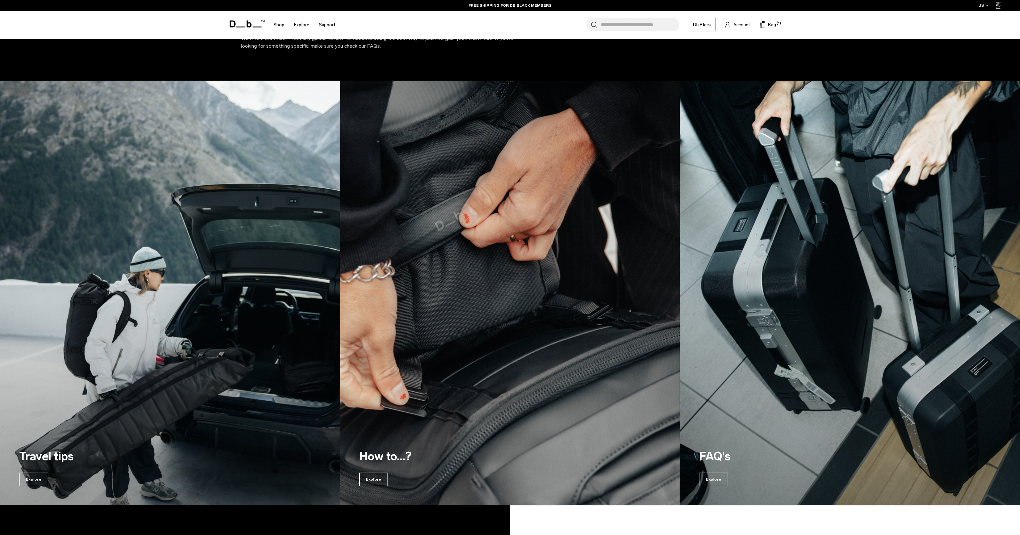
scroll to position [473, 0]
